Goal: Task Accomplishment & Management: Use online tool/utility

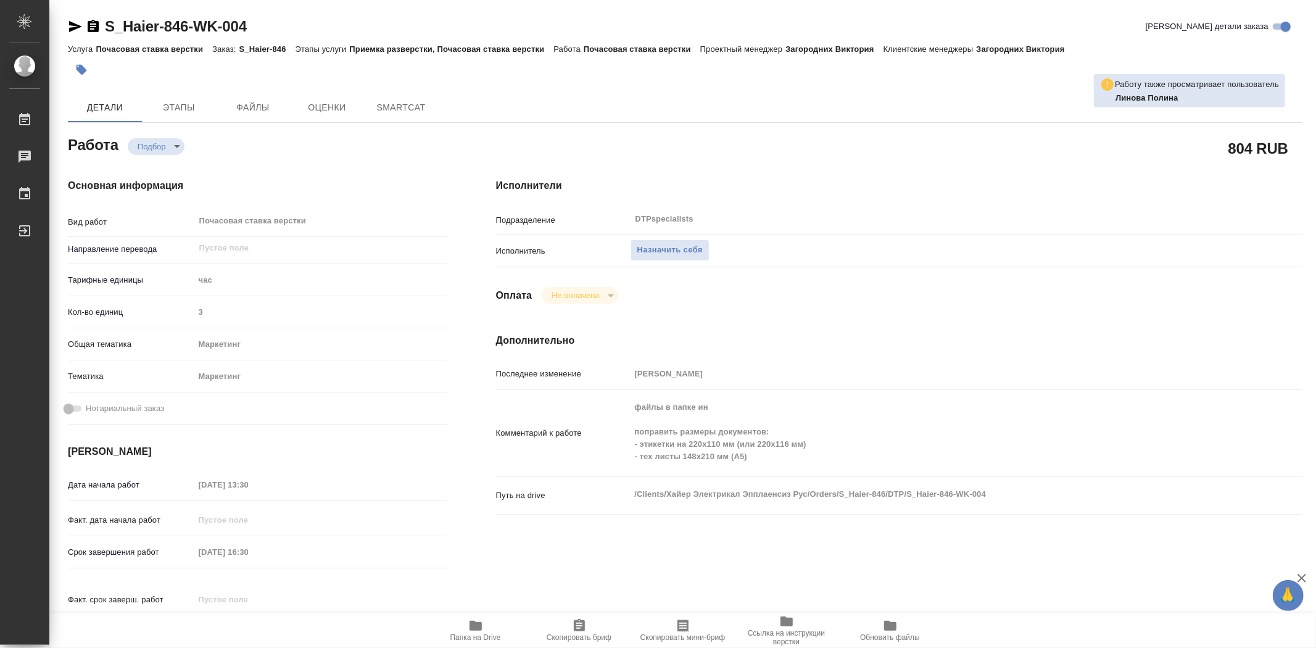
type textarea "x"
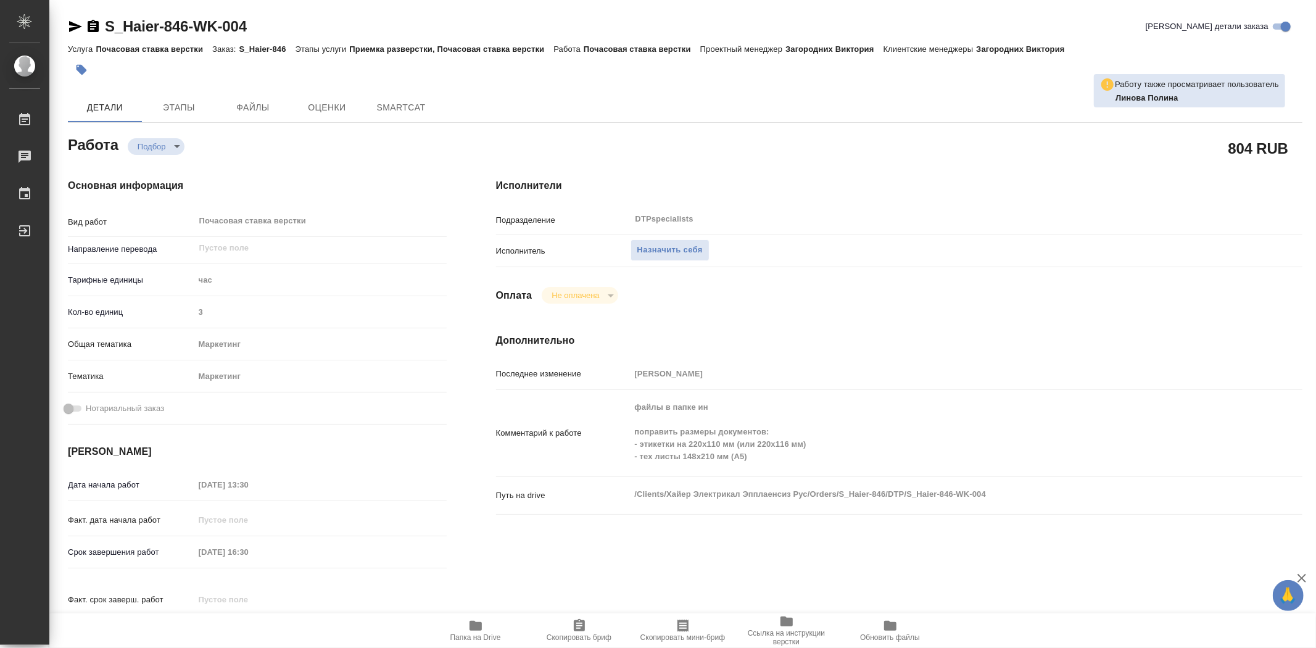
type textarea "x"
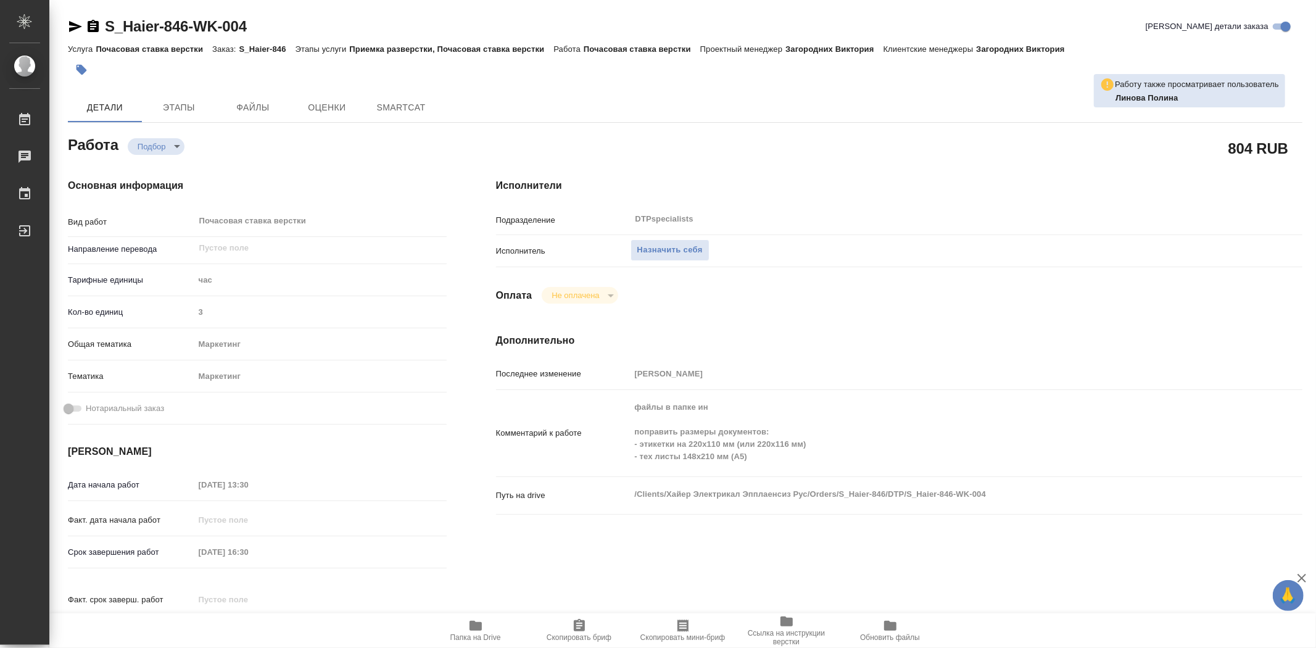
type textarea "x"
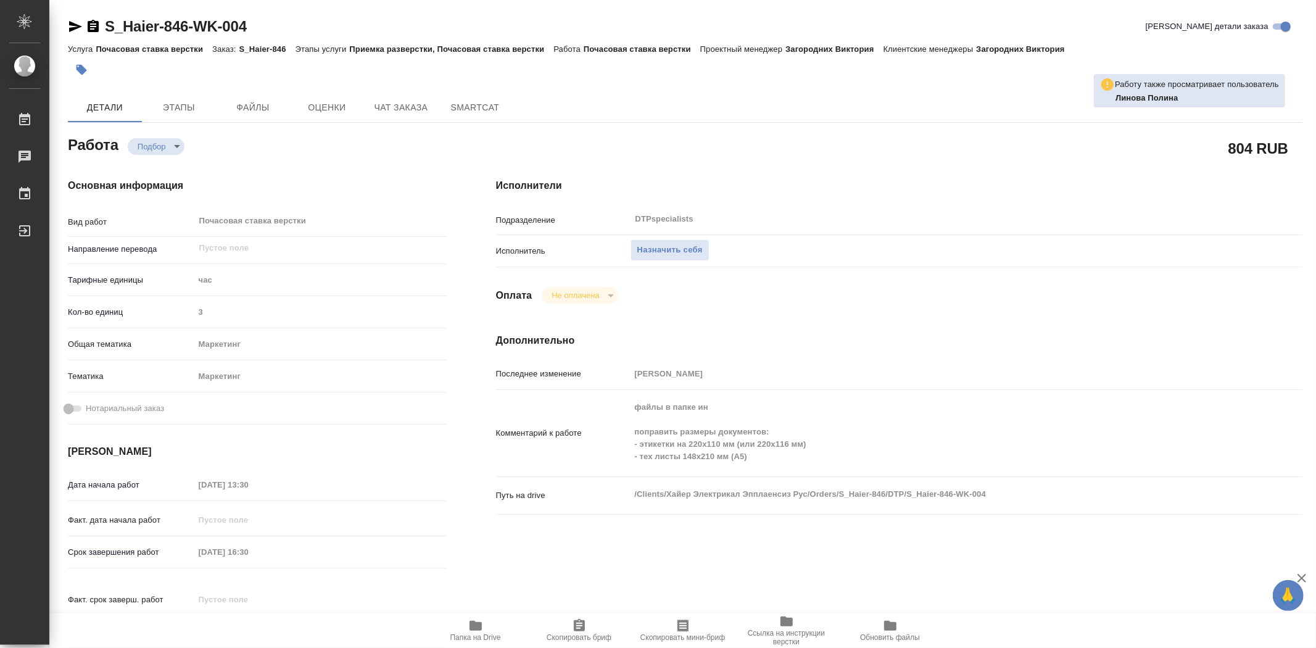
click at [478, 631] on icon "button" at bounding box center [475, 625] width 15 height 15
type textarea "x"
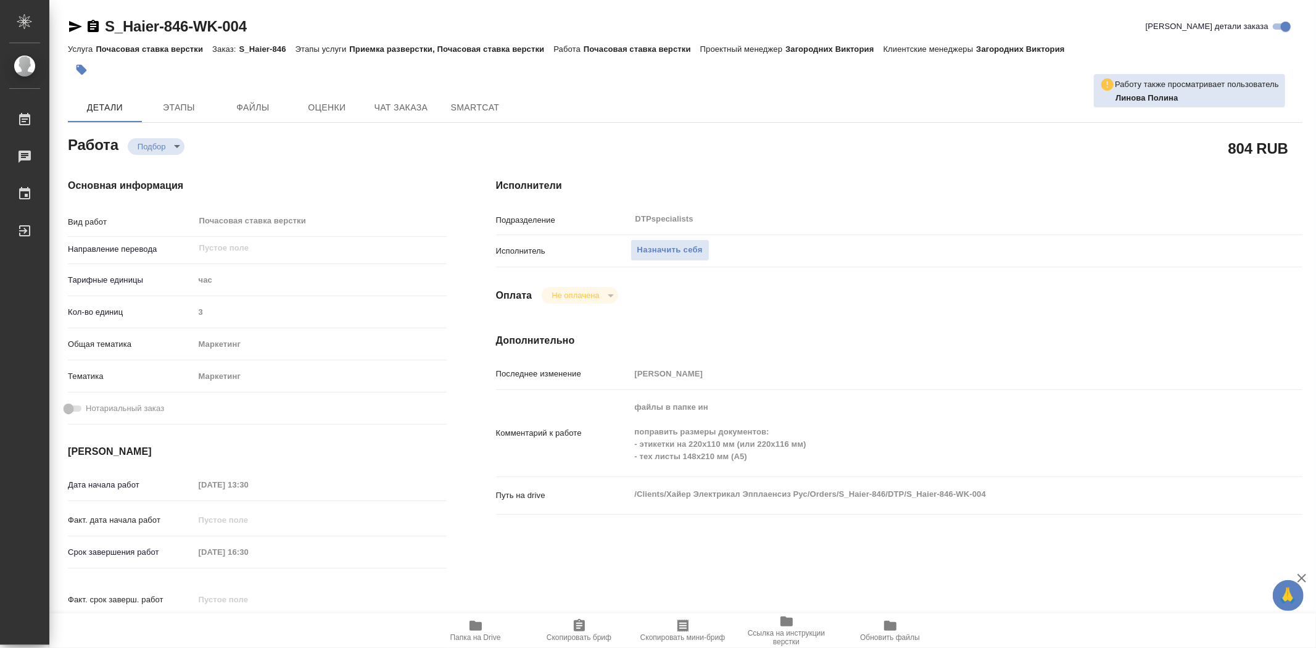
type textarea "x"
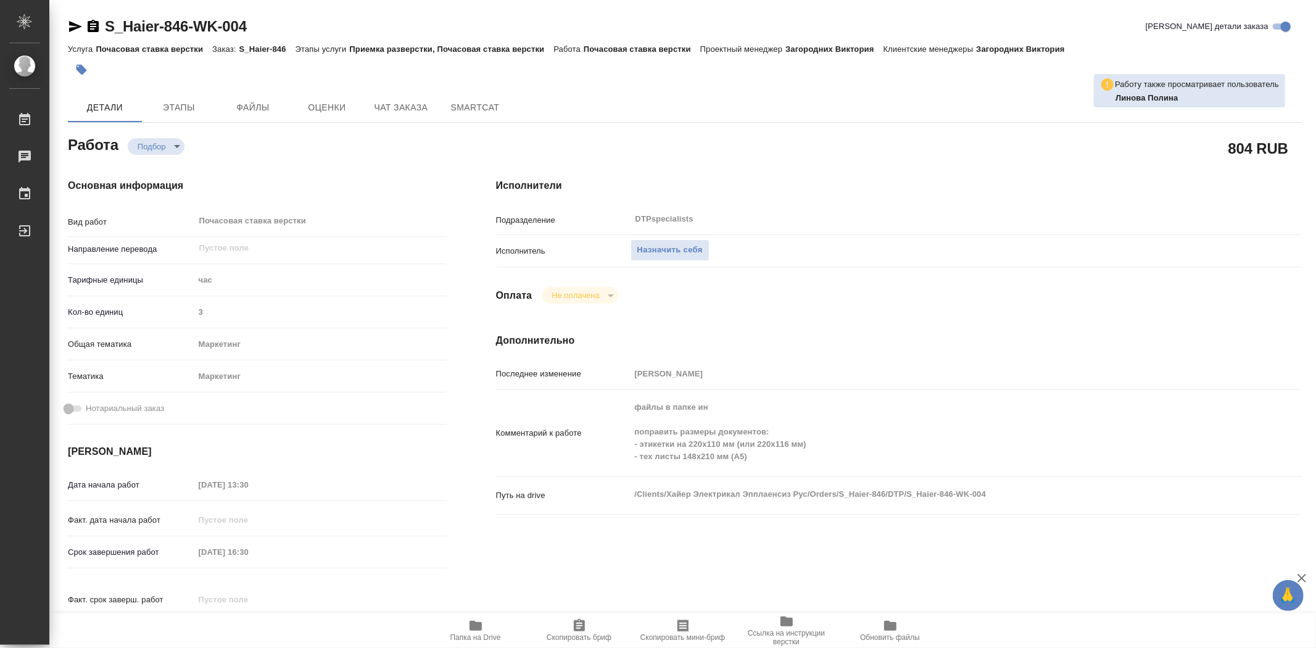
type textarea "x"
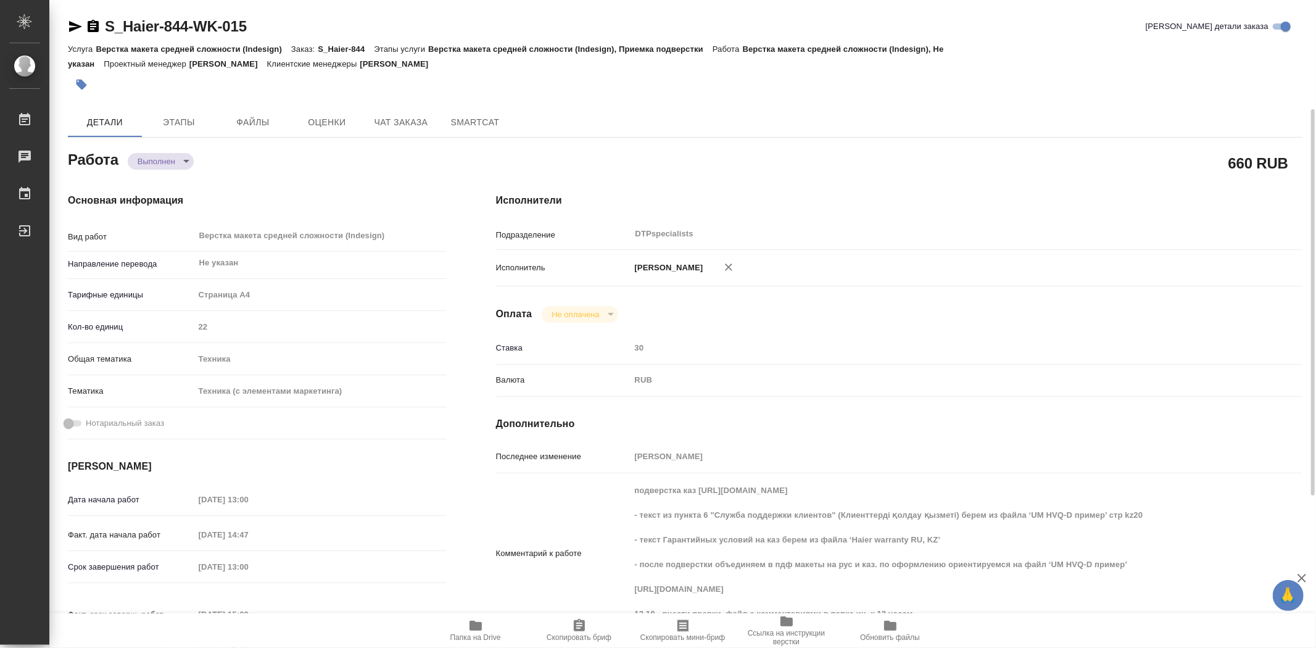
scroll to position [69, 0]
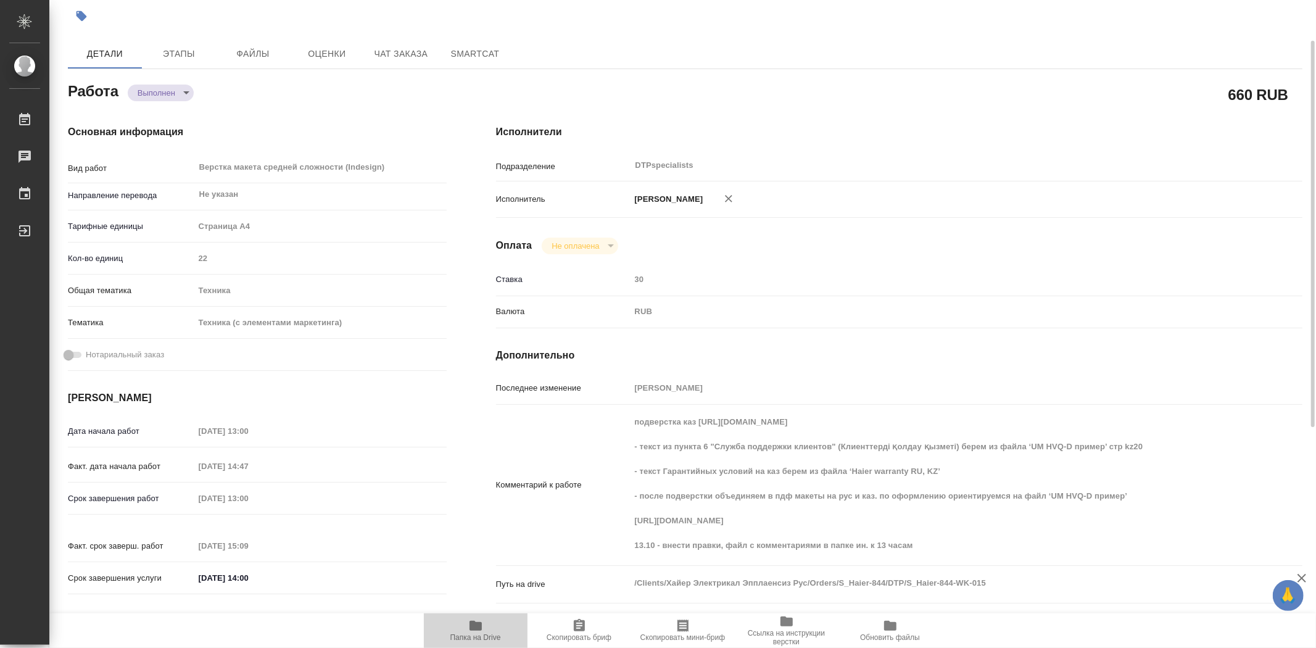
click at [486, 641] on span "Папка на Drive" at bounding box center [476, 637] width 51 height 9
